Goal: Learn about a topic

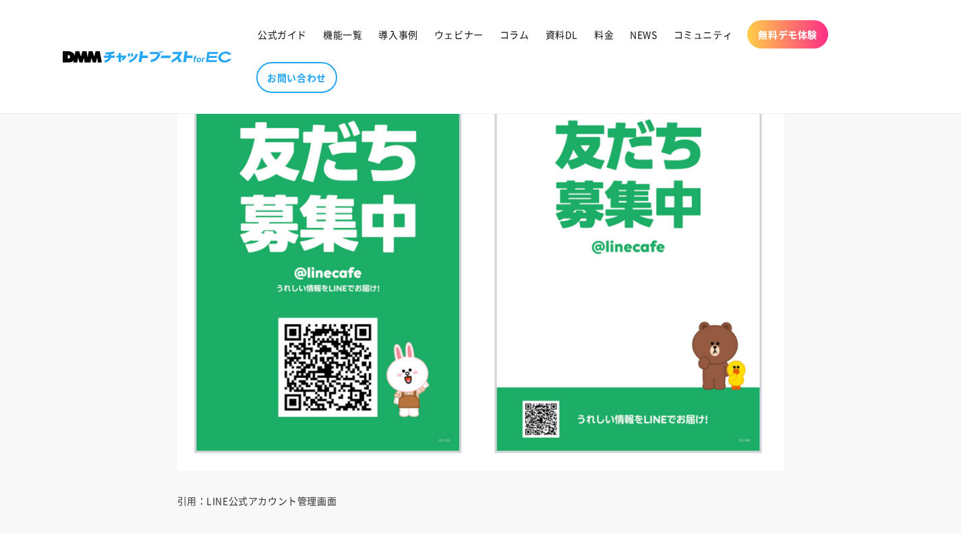
scroll to position [1733, 0]
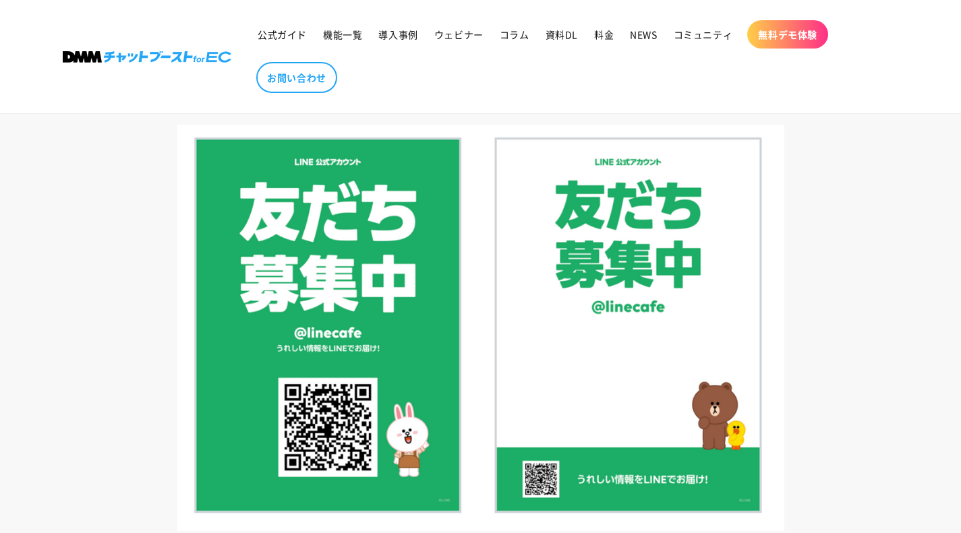
click at [636, 241] on img at bounding box center [480, 328] width 607 height 407
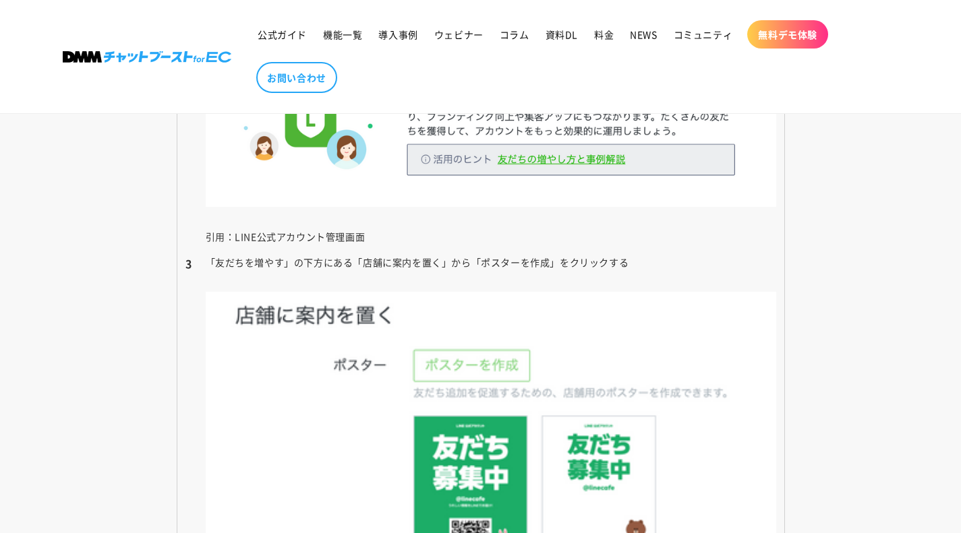
scroll to position [2925, 0]
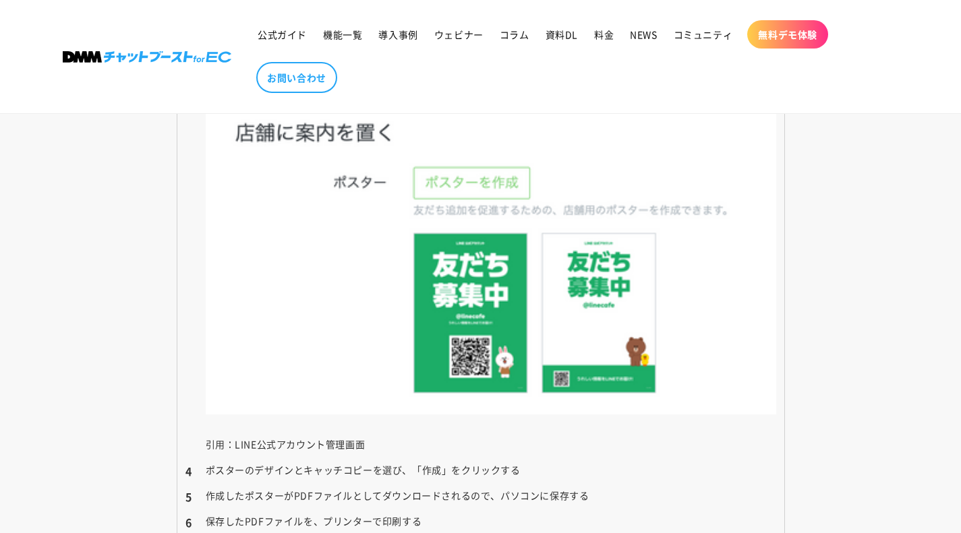
scroll to position [3111, 0]
click at [506, 319] on img at bounding box center [491, 261] width 570 height 305
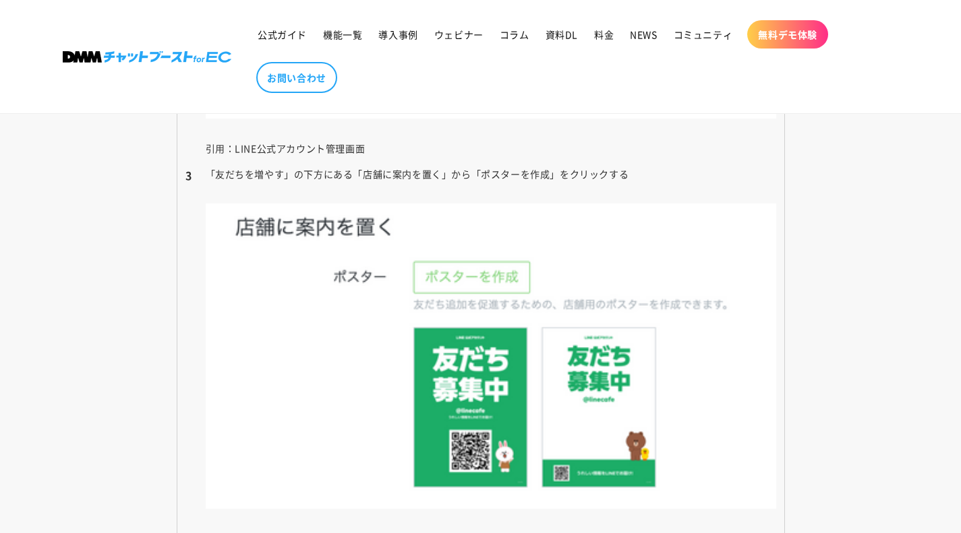
scroll to position [3013, 0]
